Goal: Information Seeking & Learning: Learn about a topic

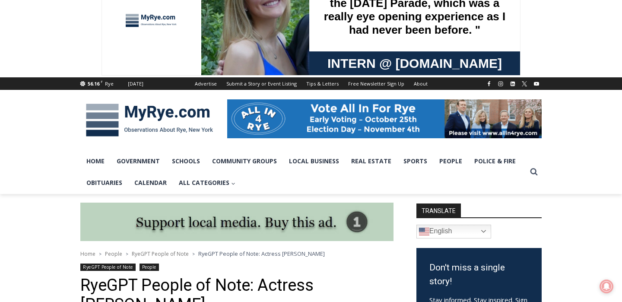
scroll to position [36, 0]
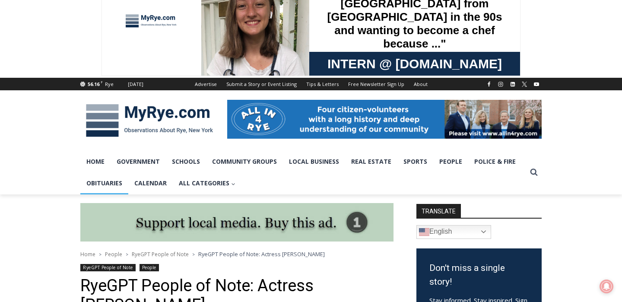
click at [111, 181] on link "Obituaries" at bounding box center [104, 183] width 48 height 22
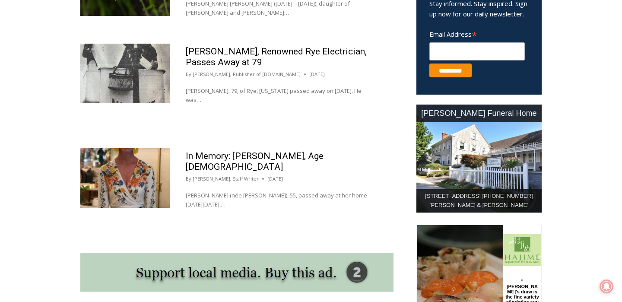
scroll to position [575, 0]
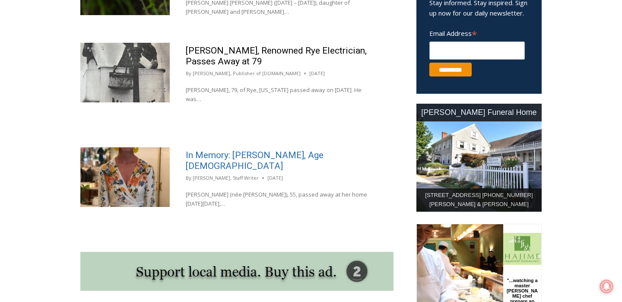
click at [240, 150] on link "In Memory: [PERSON_NAME], Age [DEMOGRAPHIC_DATA]" at bounding box center [255, 160] width 138 height 21
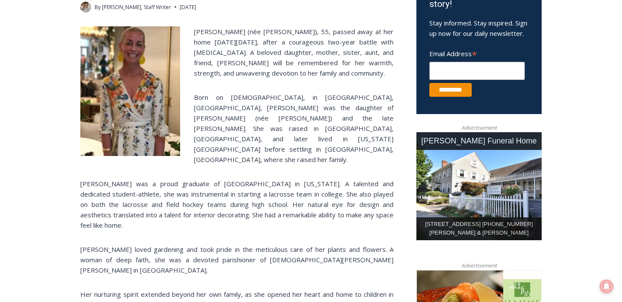
scroll to position [166, 0]
